Goal: Task Accomplishment & Management: Use online tool/utility

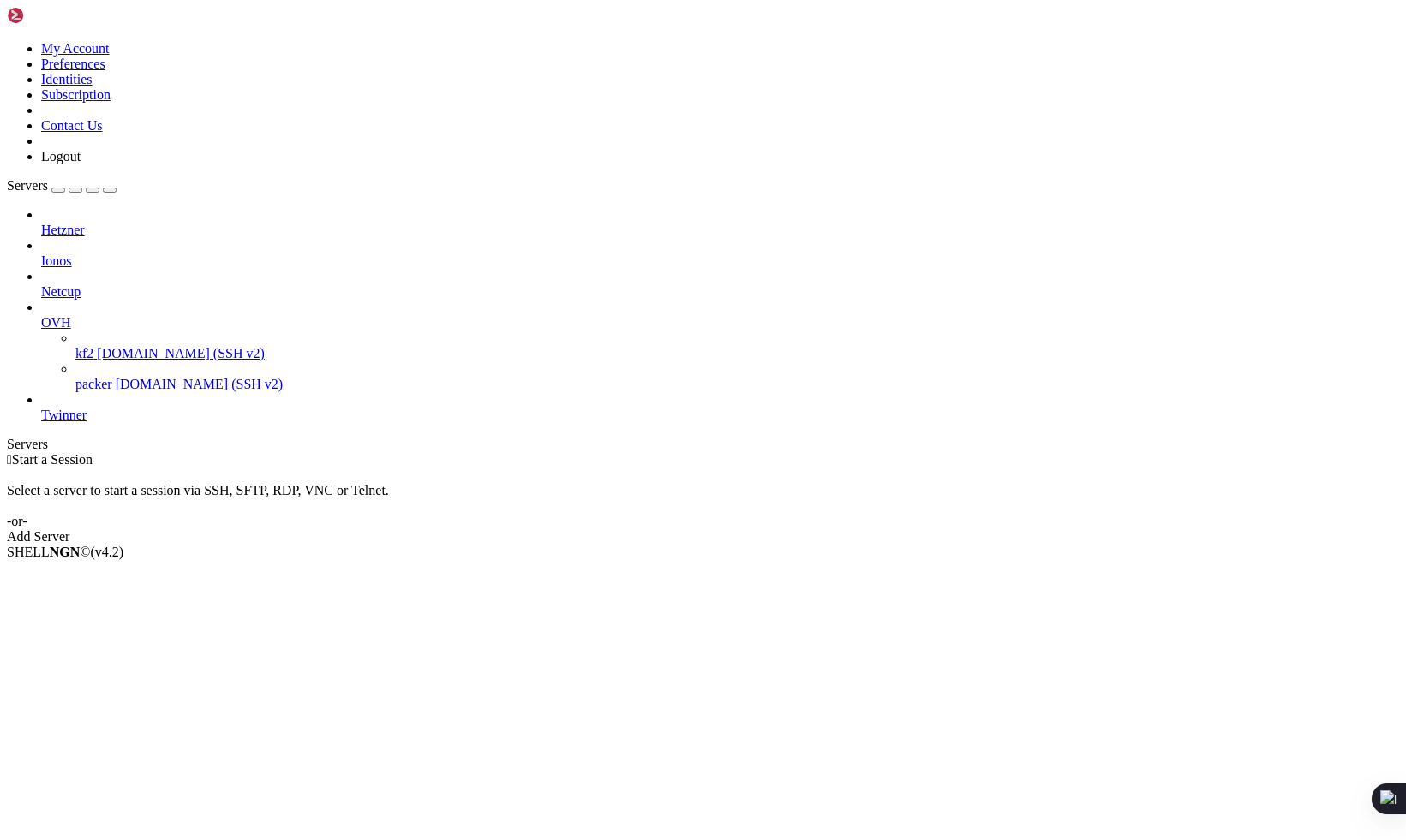
click at [86, 408] on span "Twinner" at bounding box center [63, 415] width 46 height 15
drag, startPoint x: 132, startPoint y: 376, endPoint x: 137, endPoint y: 386, distance: 11.2
click at [86, 408] on span "Twinner" at bounding box center [63, 415] width 46 height 15
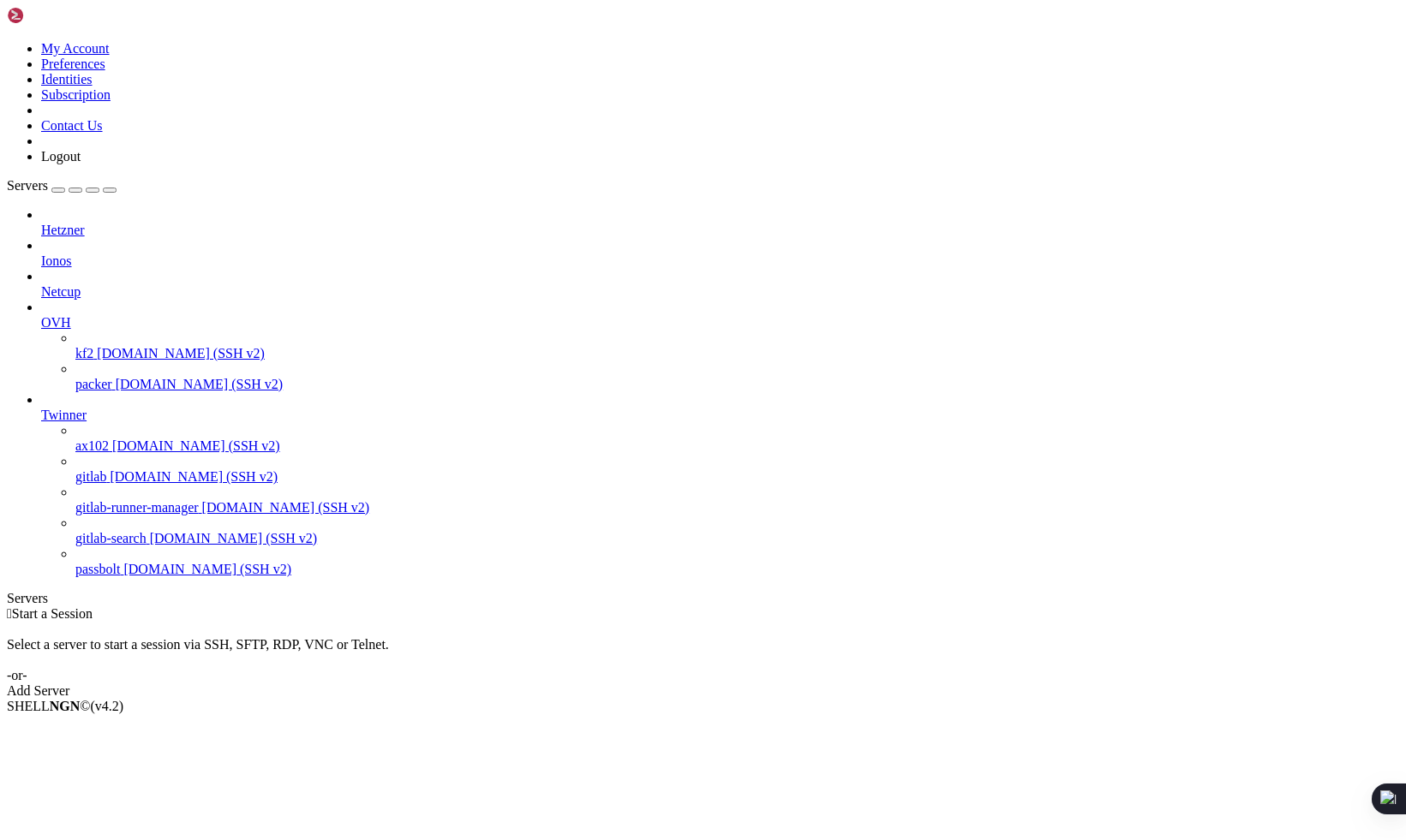
click at [115, 438] on span "[DOMAIN_NAME] (SSH v2)" at bounding box center [195, 445] width 168 height 15
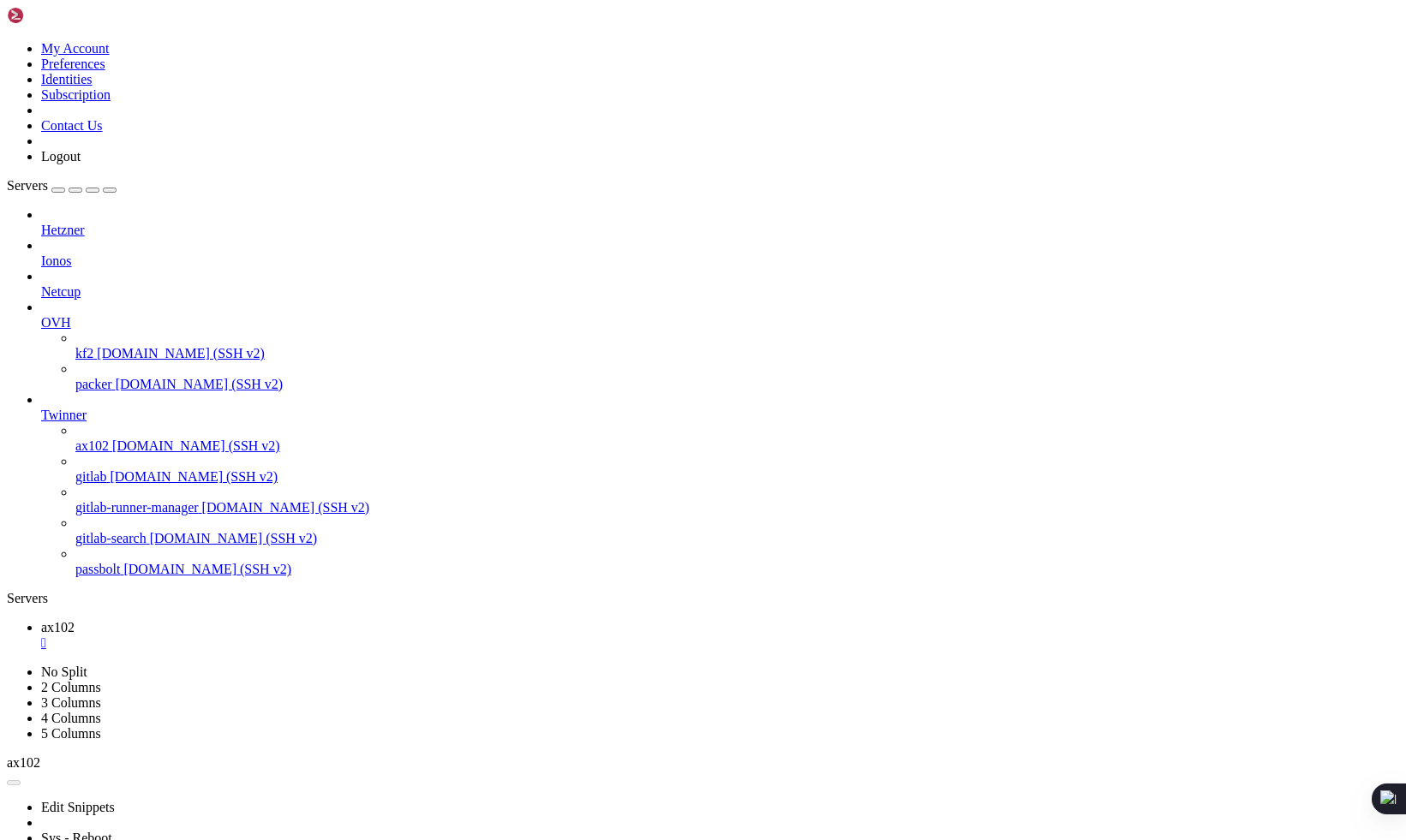
click at [113, 478] on span "[DOMAIN_NAME] (SSH v2)" at bounding box center [193, 476] width 168 height 15
click at [118, 509] on span "gitlab-runner-manager" at bounding box center [137, 507] width 123 height 15
click at [118, 546] on span "gitlab-search" at bounding box center [111, 538] width 71 height 15
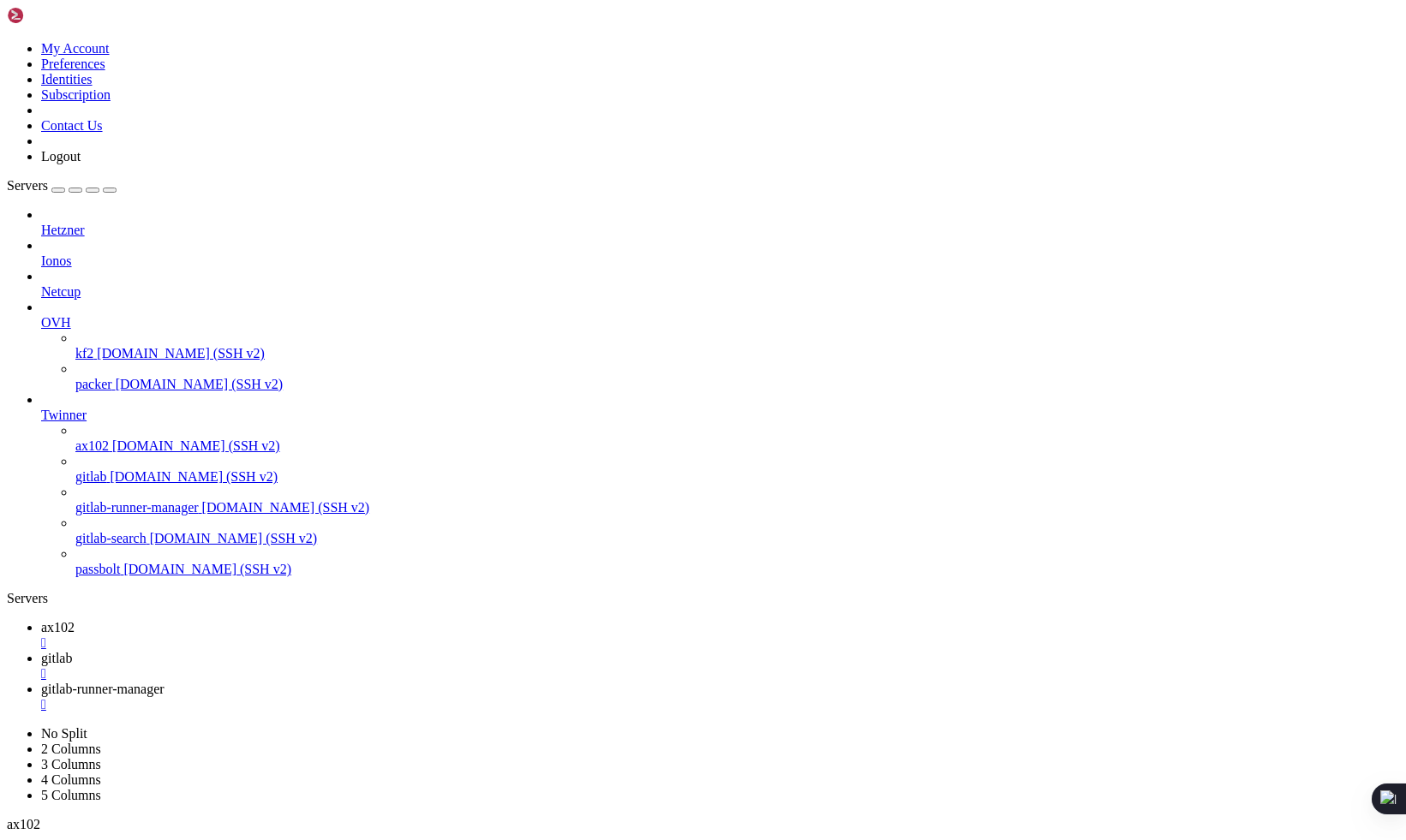
click at [118, 546] on span "gitlab-search" at bounding box center [111, 538] width 71 height 15
click at [120, 576] on span "passbolt" at bounding box center [98, 568] width 45 height 15
click at [41, 620] on icon at bounding box center [41, 626] width 0 height 15
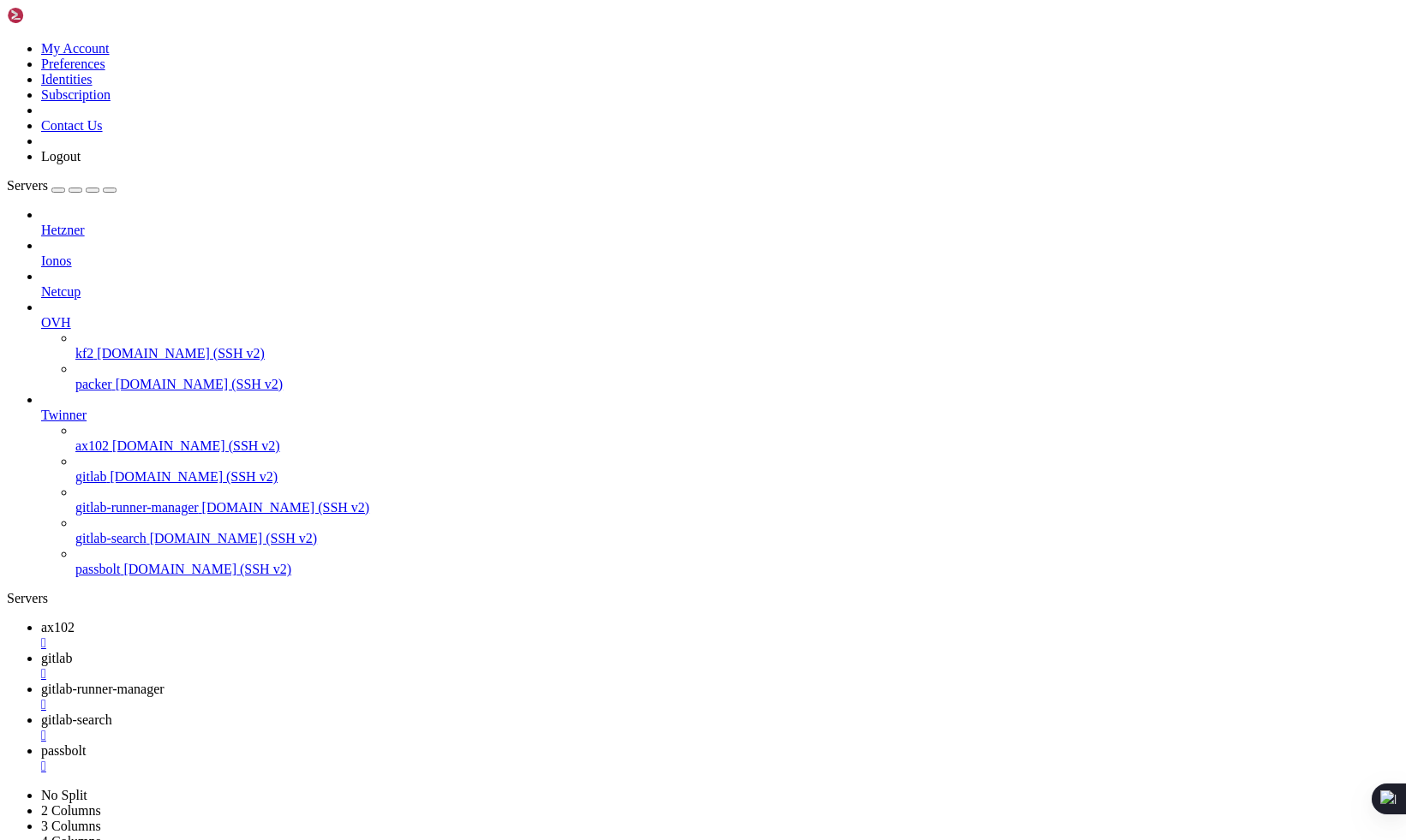
drag, startPoint x: 264, startPoint y: 137, endPoint x: 218, endPoint y: 74, distance: 78.0
click at [72, 651] on span "gitlab" at bounding box center [56, 657] width 31 height 15
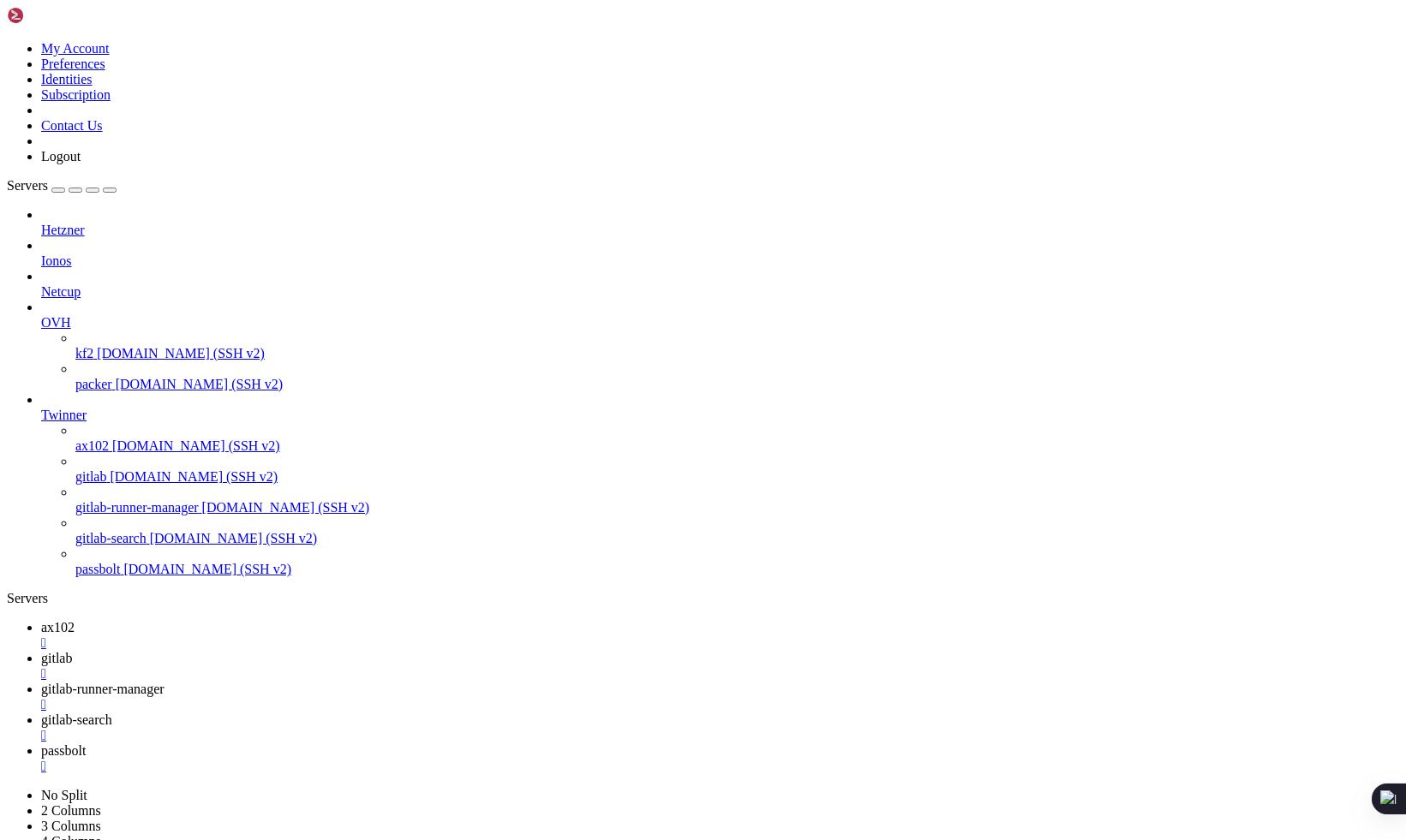
click at [164, 682] on span "gitlab-runner-manager" at bounding box center [102, 689] width 123 height 15
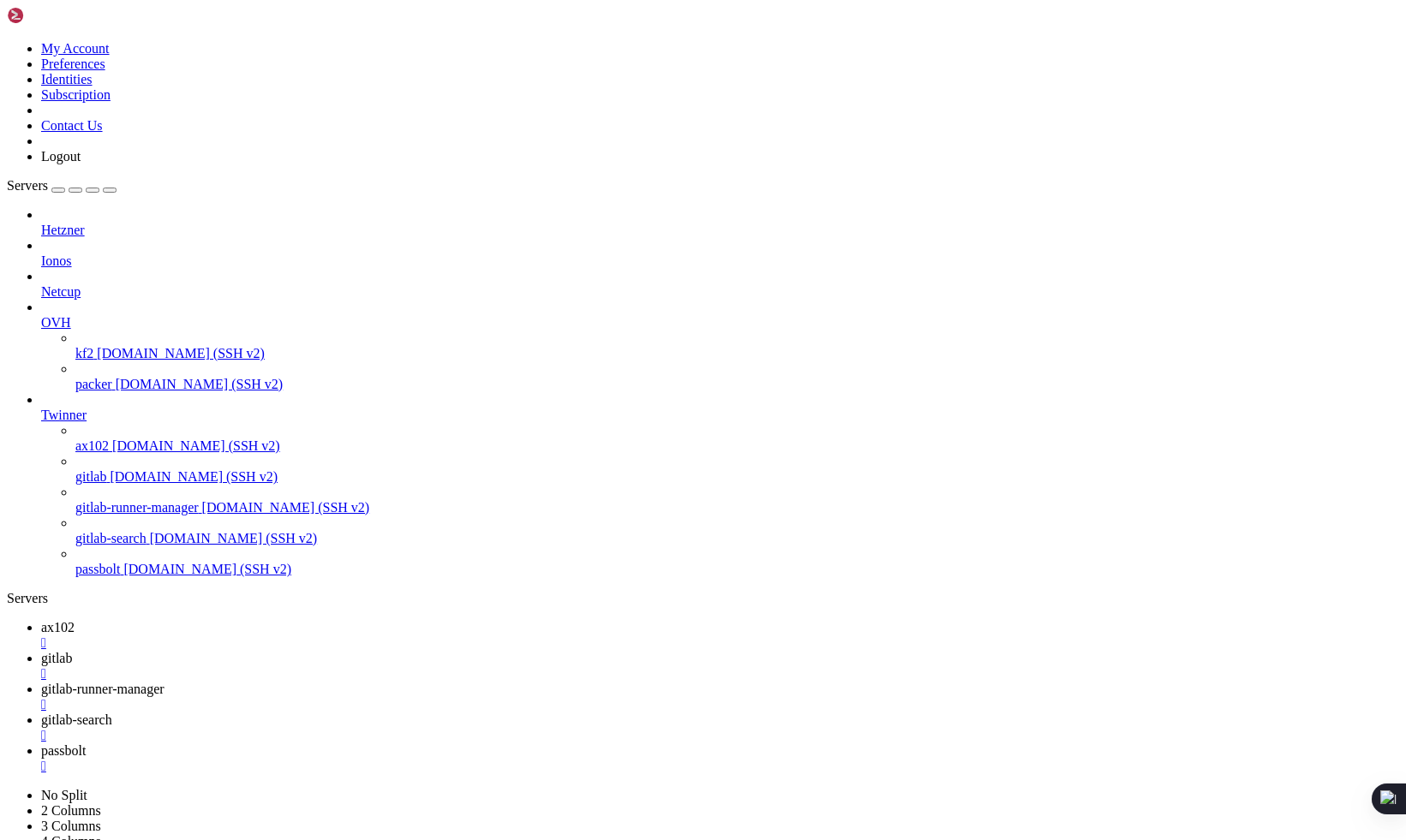
scroll to position [61, 0]
click at [112, 713] on span "gitlab-search" at bounding box center [76, 720] width 71 height 15
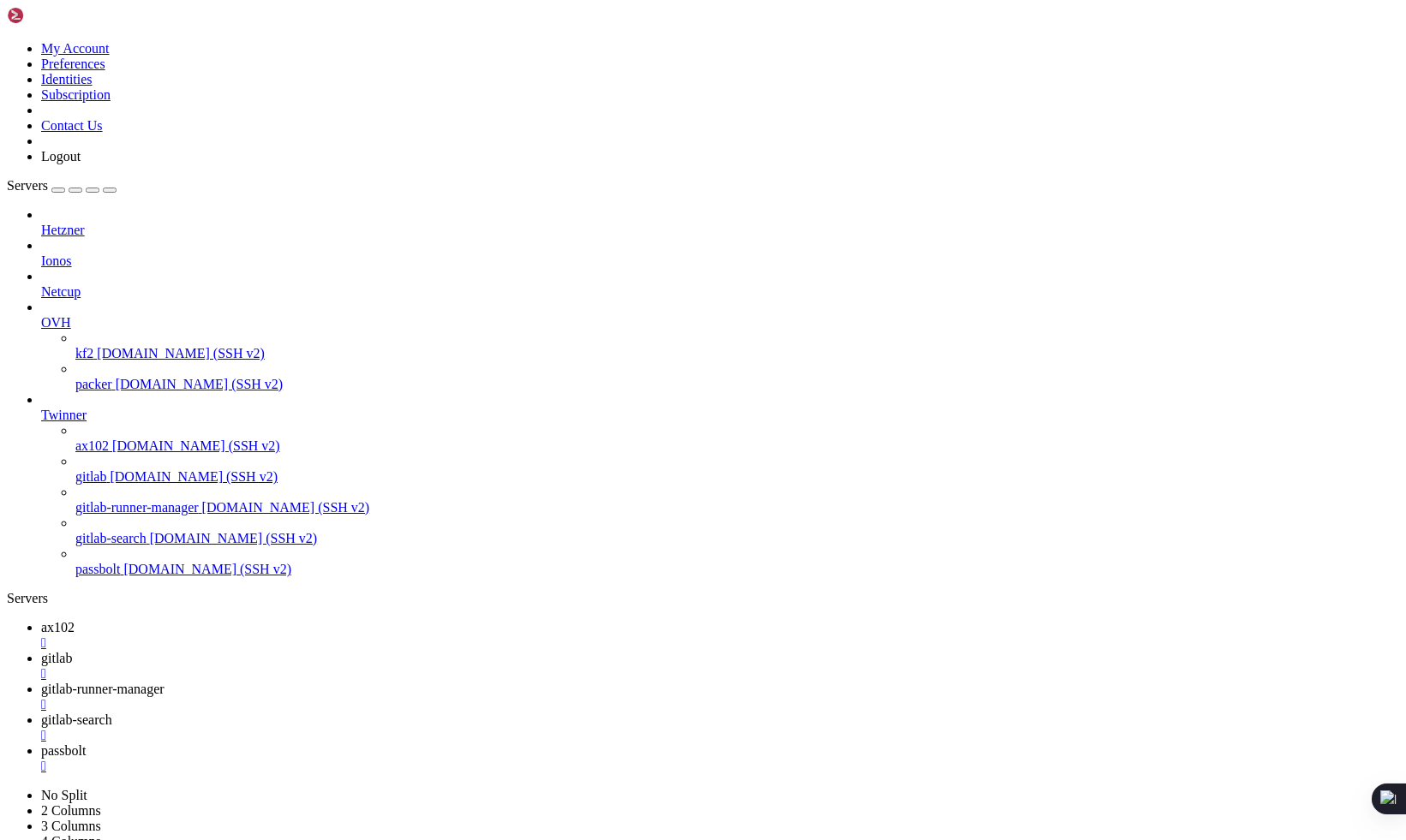
scroll to position [339, 0]
click at [86, 743] on span "passbolt" at bounding box center [63, 750] width 45 height 15
drag, startPoint x: 264, startPoint y: 142, endPoint x: 190, endPoint y: 72, distance: 101.9
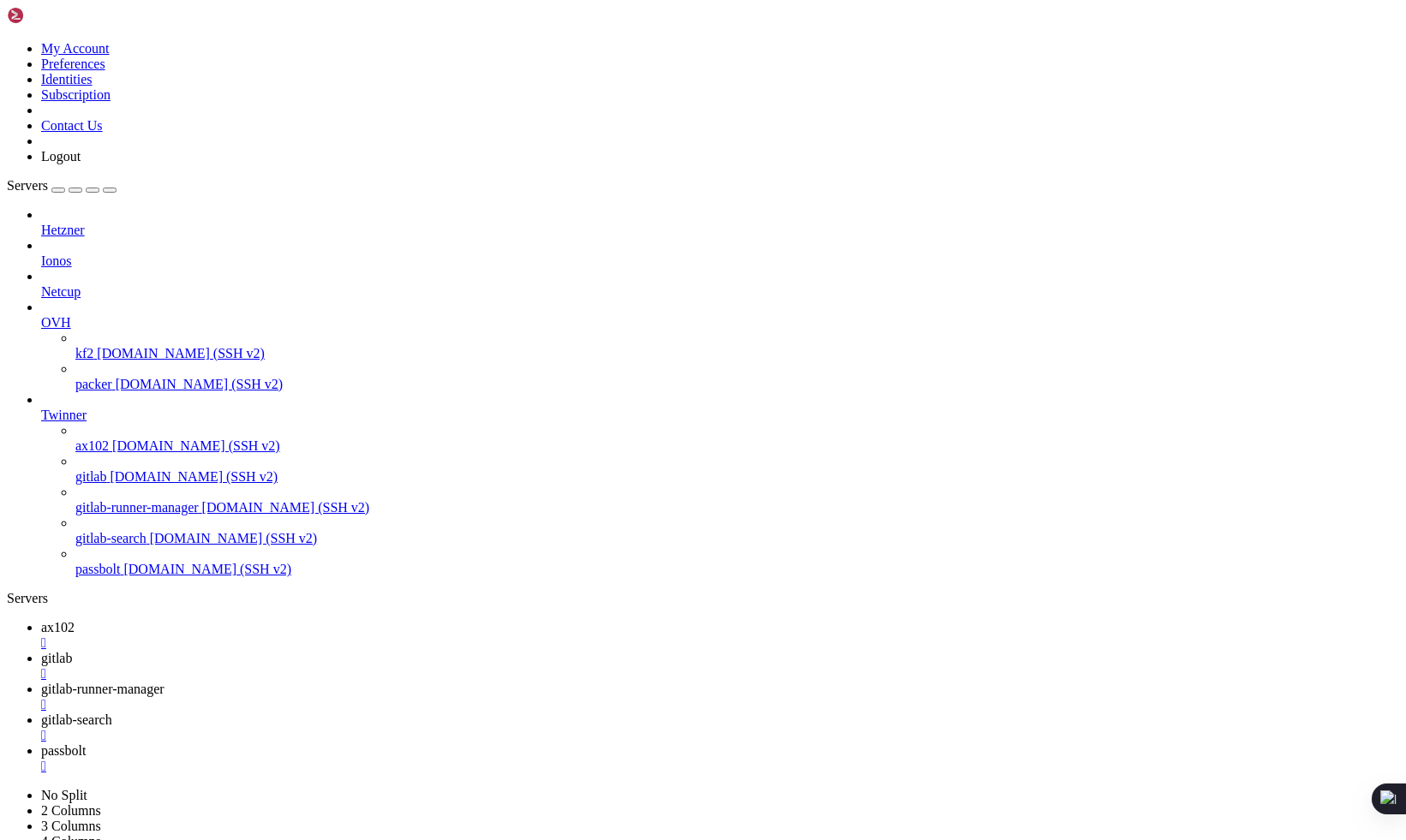
click at [41, 620] on icon at bounding box center [41, 626] width 0 height 15
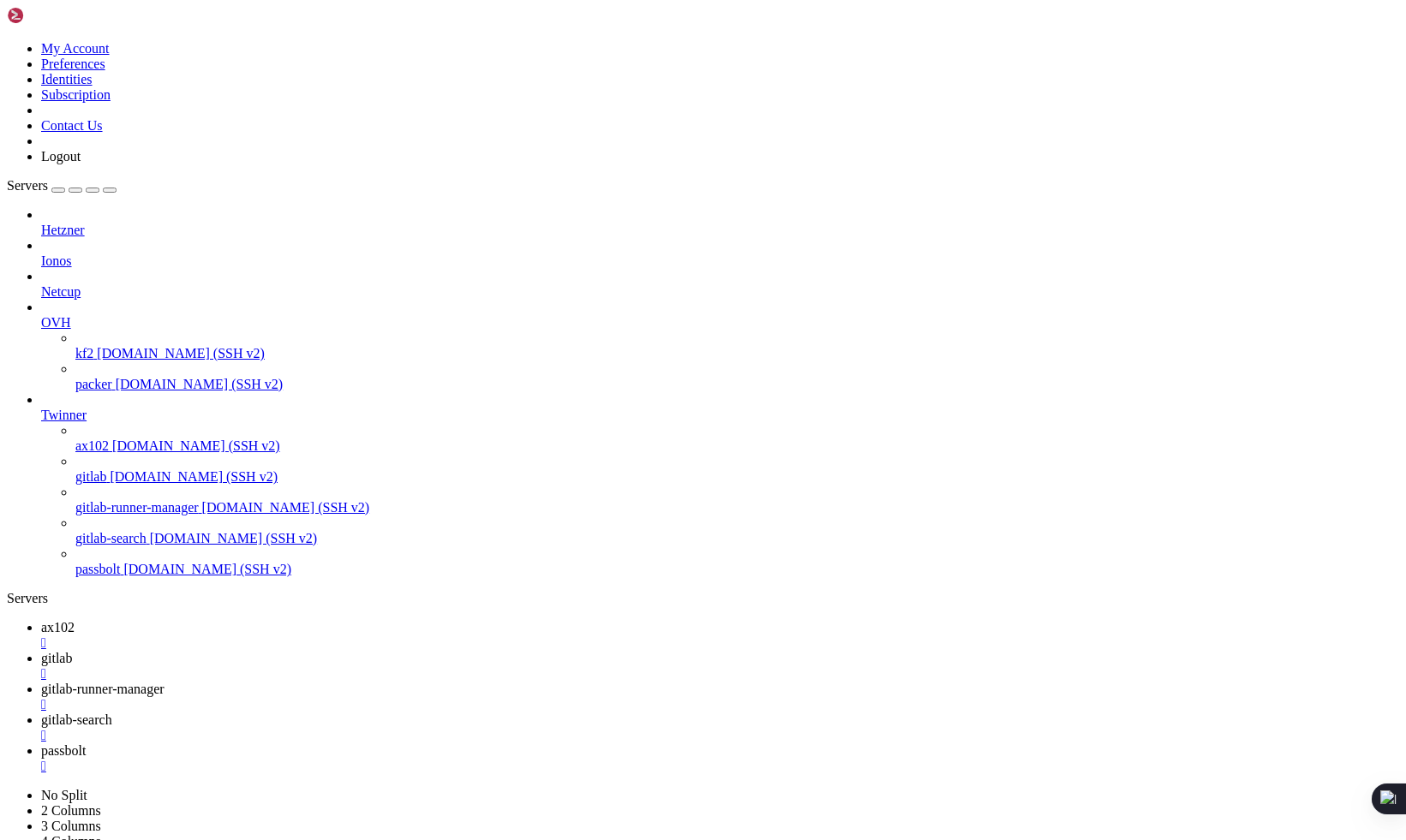
scroll to position [1248, 0]
click at [349, 651] on link "gitlab " at bounding box center [719, 666] width 1357 height 31
click at [467, 682] on link "gitlab-runner-manager " at bounding box center [719, 697] width 1357 height 31
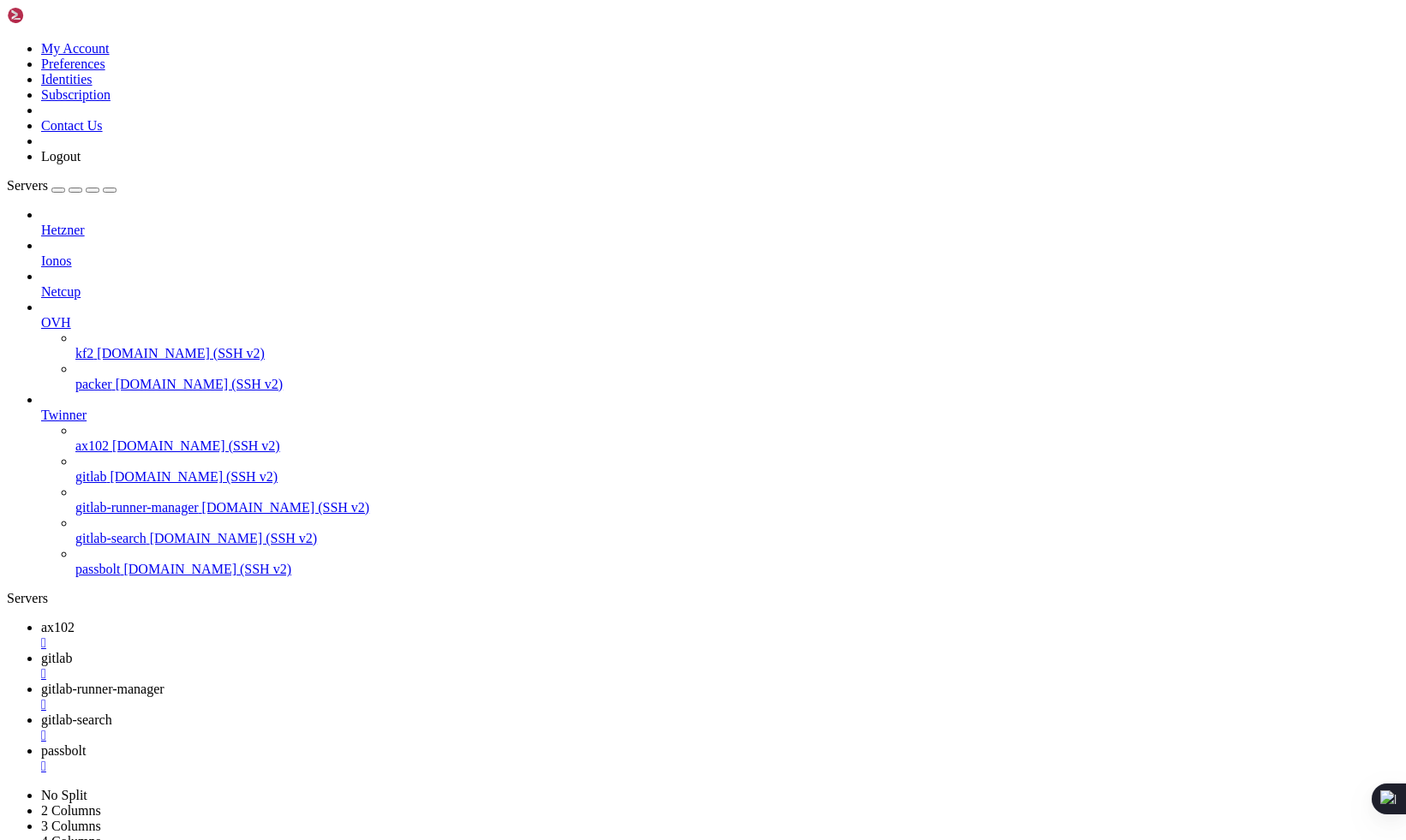
scroll to position [2419, 0]
click at [112, 713] on span "gitlab-search" at bounding box center [76, 720] width 71 height 15
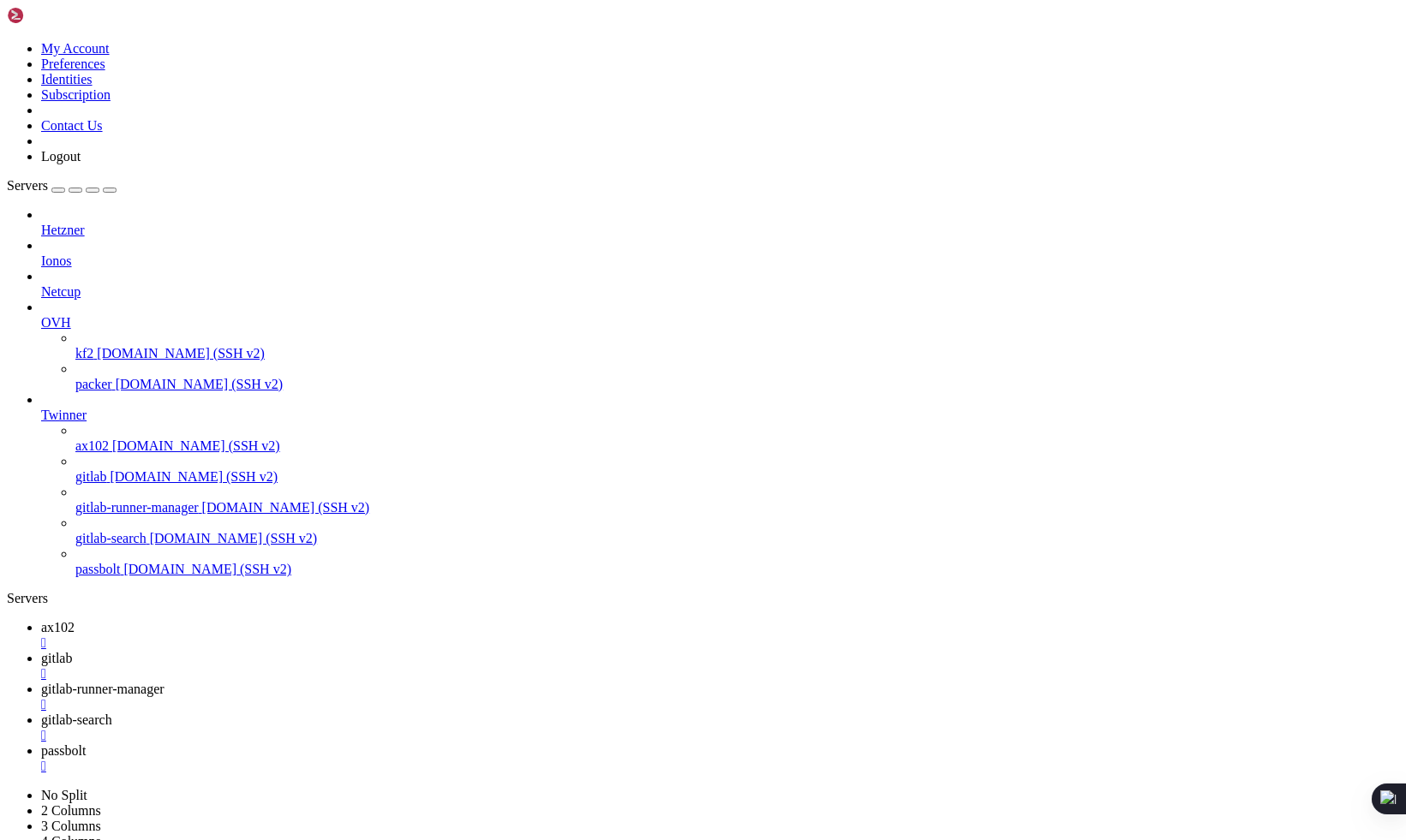
scroll to position [2558, 0]
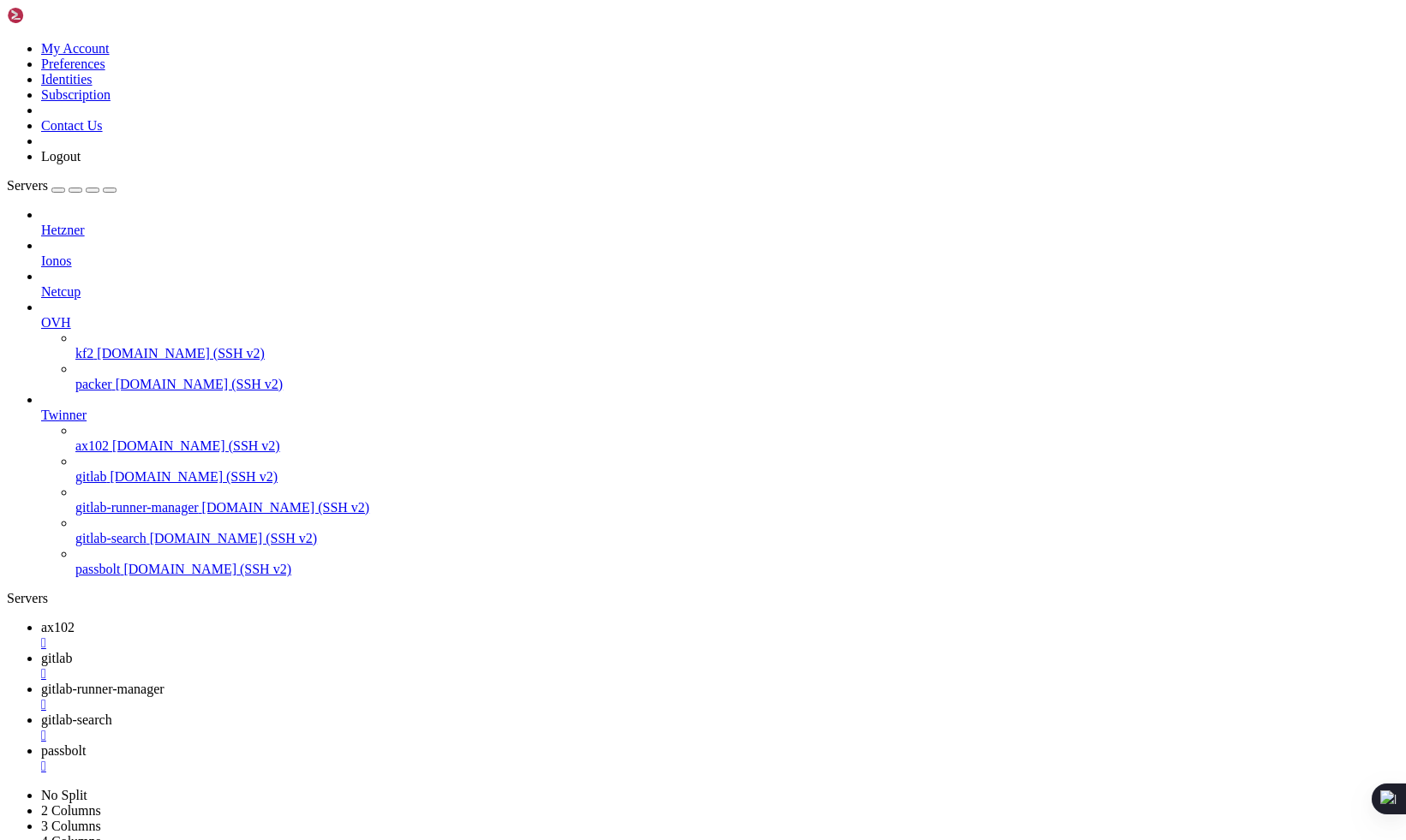
click at [86, 743] on span "passbolt" at bounding box center [63, 750] width 45 height 15
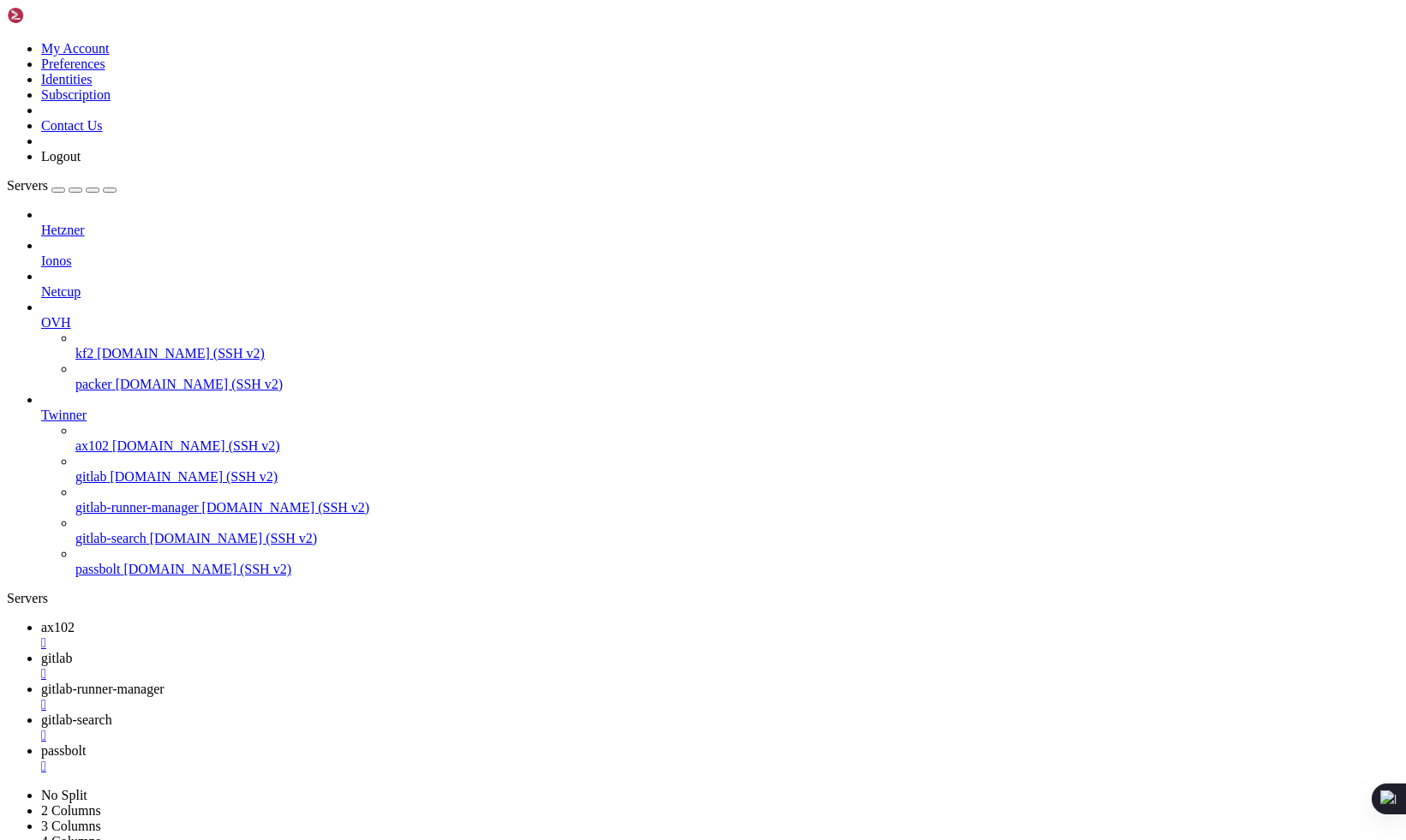
click at [72, 651] on span "gitlab" at bounding box center [56, 657] width 31 height 15
click at [41, 620] on icon at bounding box center [41, 626] width 0 height 15
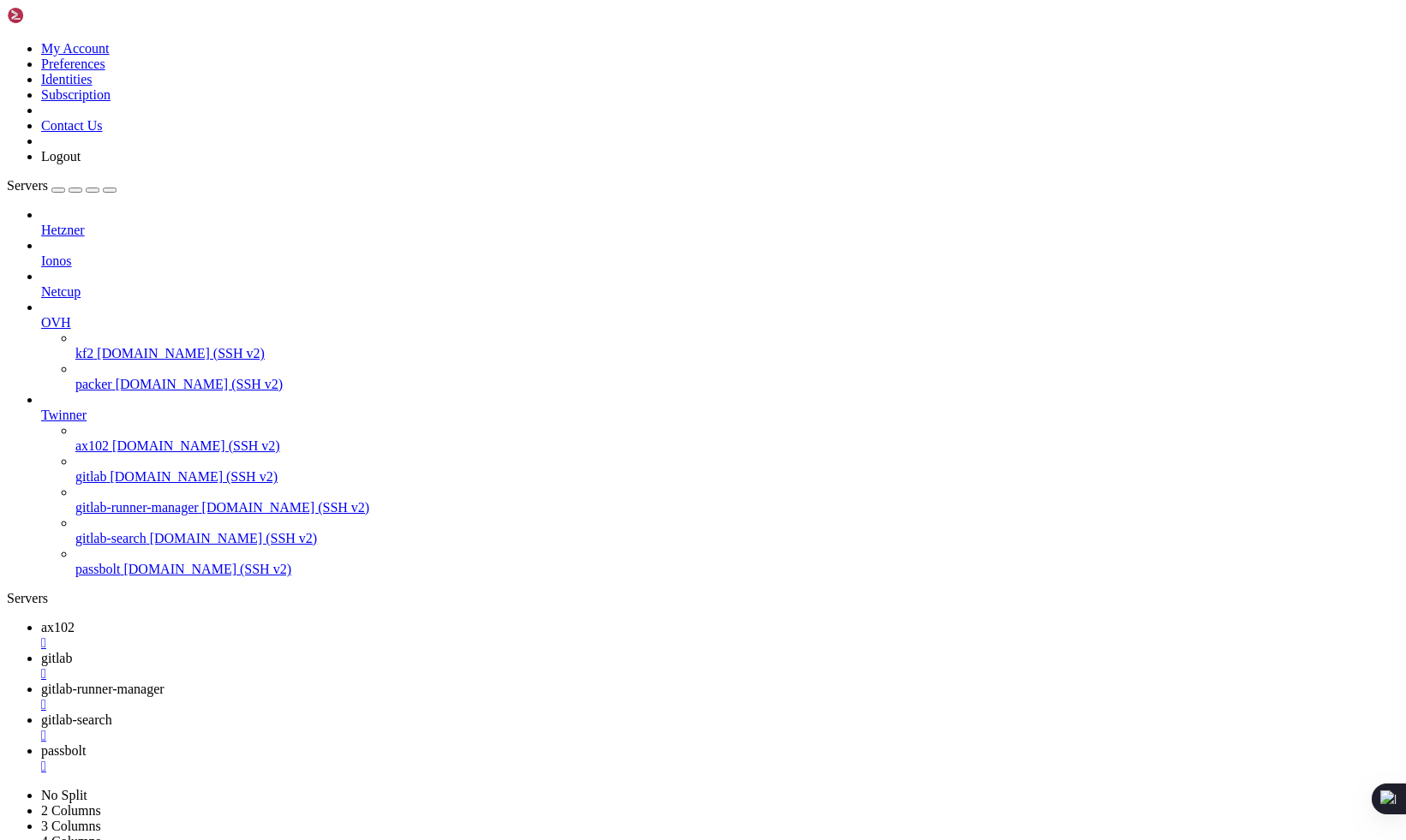
click at [475, 682] on link "gitlab-runner-manager " at bounding box center [719, 697] width 1357 height 31
click at [112, 713] on span "gitlab-search" at bounding box center [76, 720] width 71 height 15
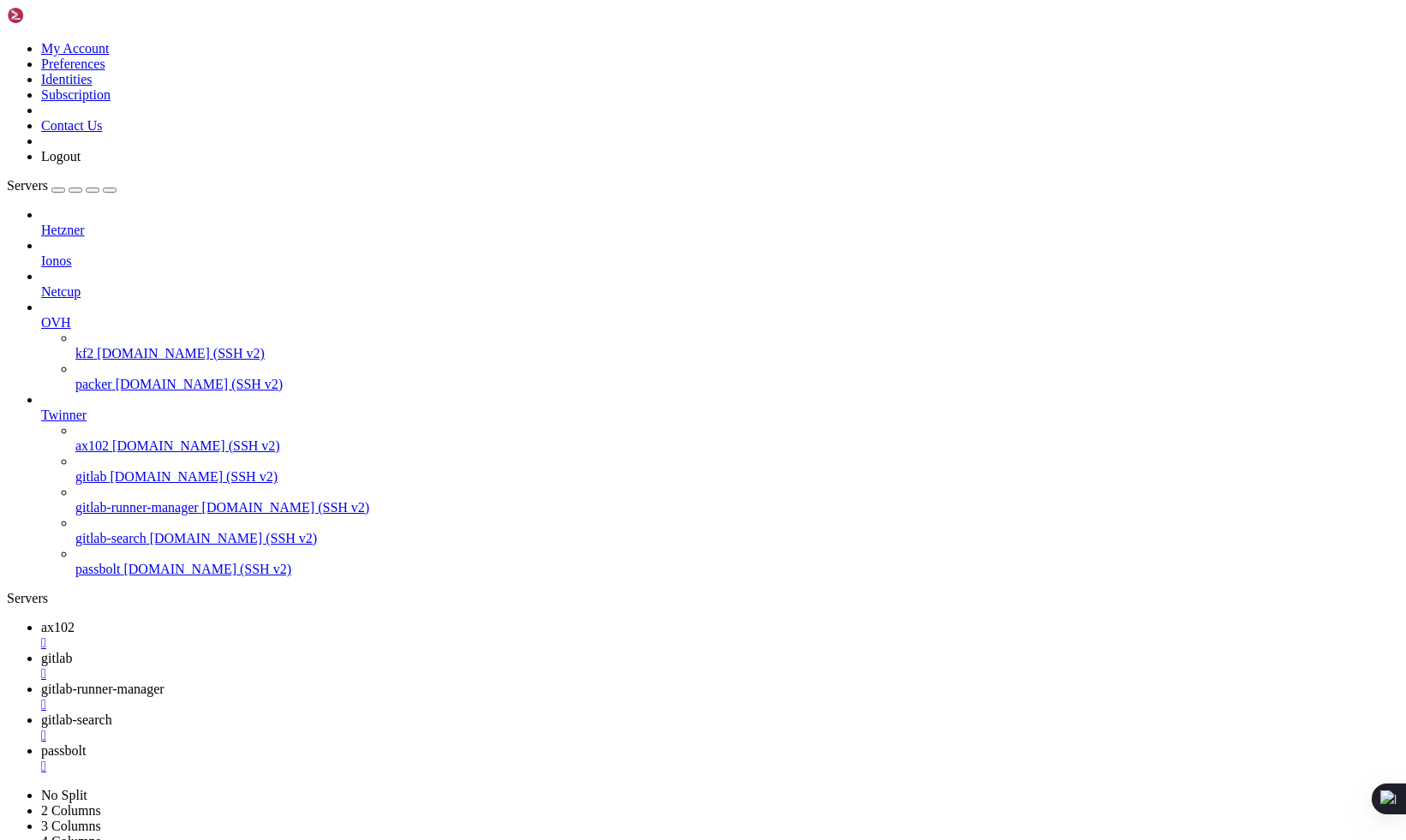
click at [86, 743] on span "passbolt" at bounding box center [63, 750] width 45 height 15
click at [112, 713] on span "gitlab-search" at bounding box center [76, 720] width 71 height 15
click at [164, 682] on span "gitlab-runner-manager" at bounding box center [102, 689] width 123 height 15
click at [545, 697] on div "" at bounding box center [719, 705] width 1357 height 16
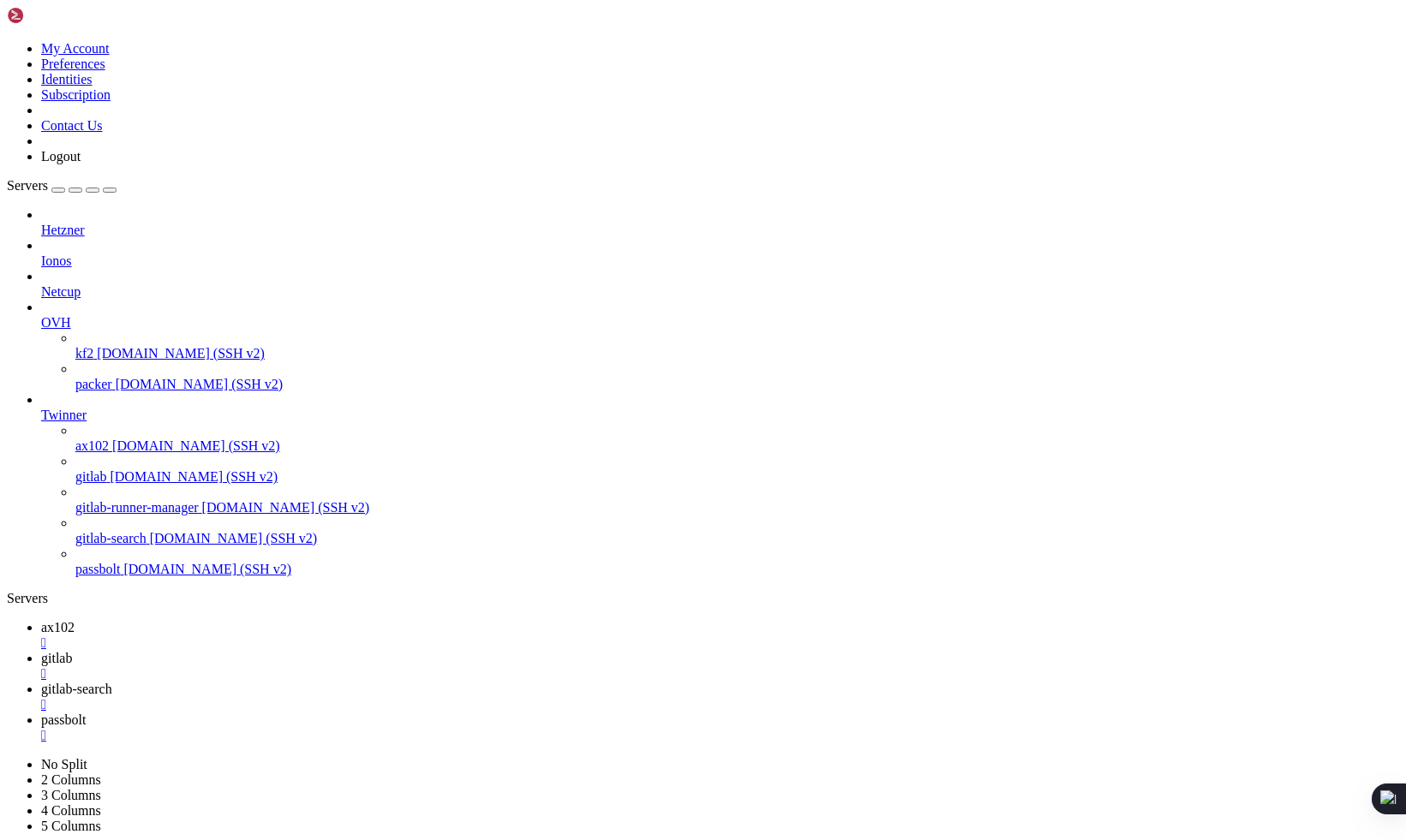
click at [112, 682] on span "gitlab-search" at bounding box center [76, 689] width 71 height 15
click at [514, 697] on div "" at bounding box center [719, 705] width 1357 height 16
click at [86, 682] on span "passbolt" at bounding box center [63, 689] width 45 height 15
click at [488, 697] on div "" at bounding box center [719, 705] width 1357 height 16
click at [233, 620] on link "ax102 " at bounding box center [719, 635] width 1357 height 31
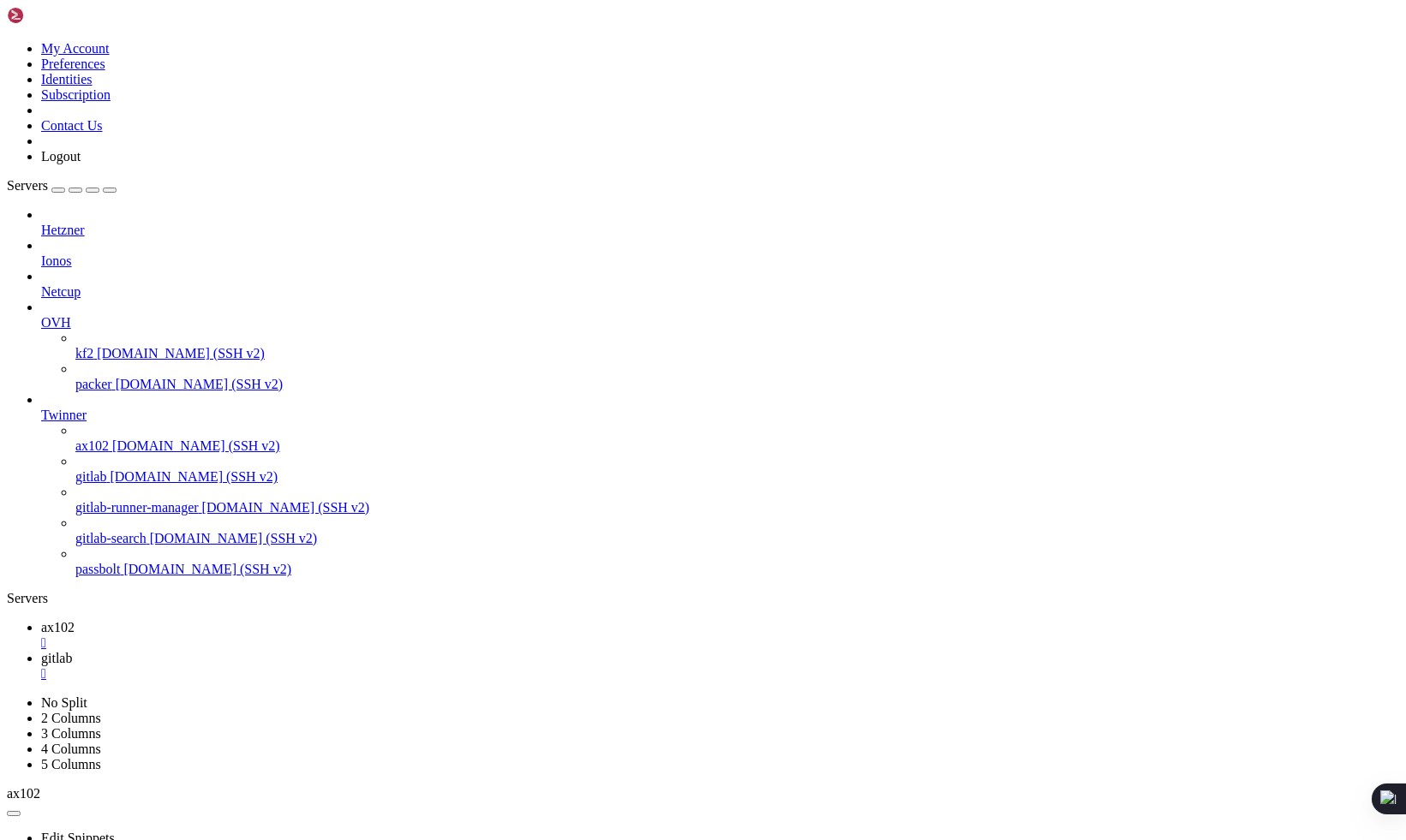
click at [289, 635] on div "" at bounding box center [719, 643] width 1357 height 16
click at [290, 635] on div "" at bounding box center [719, 643] width 1357 height 16
